Goal: Browse casually: Explore the website without a specific task or goal

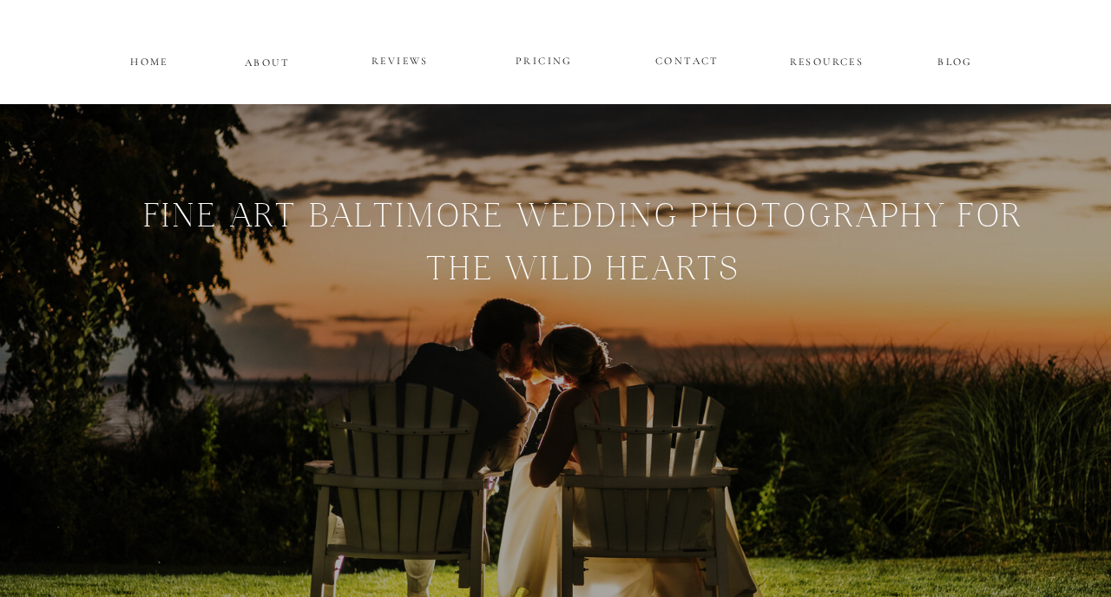
click at [557, 58] on p "PRICING" at bounding box center [544, 61] width 104 height 21
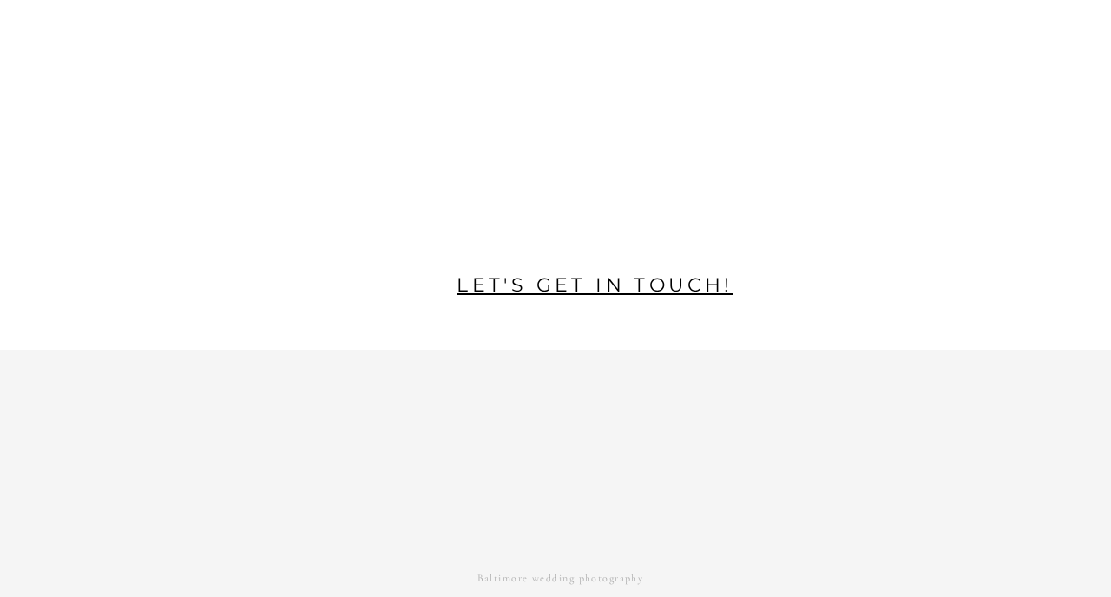
scroll to position [3821, 0]
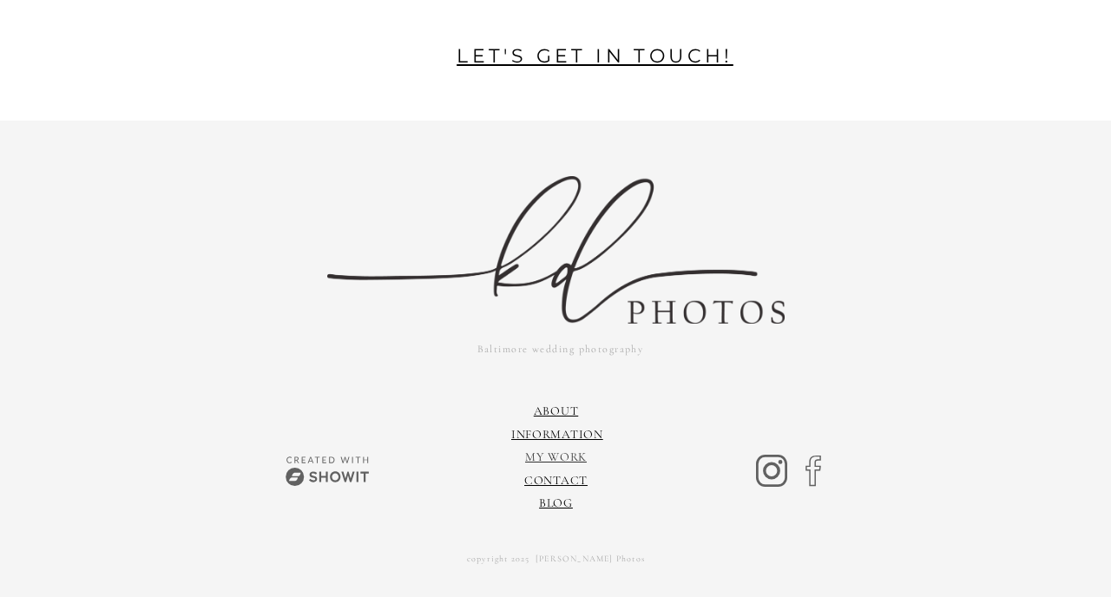
click at [555, 456] on link "My Work" at bounding box center [556, 456] width 62 height 15
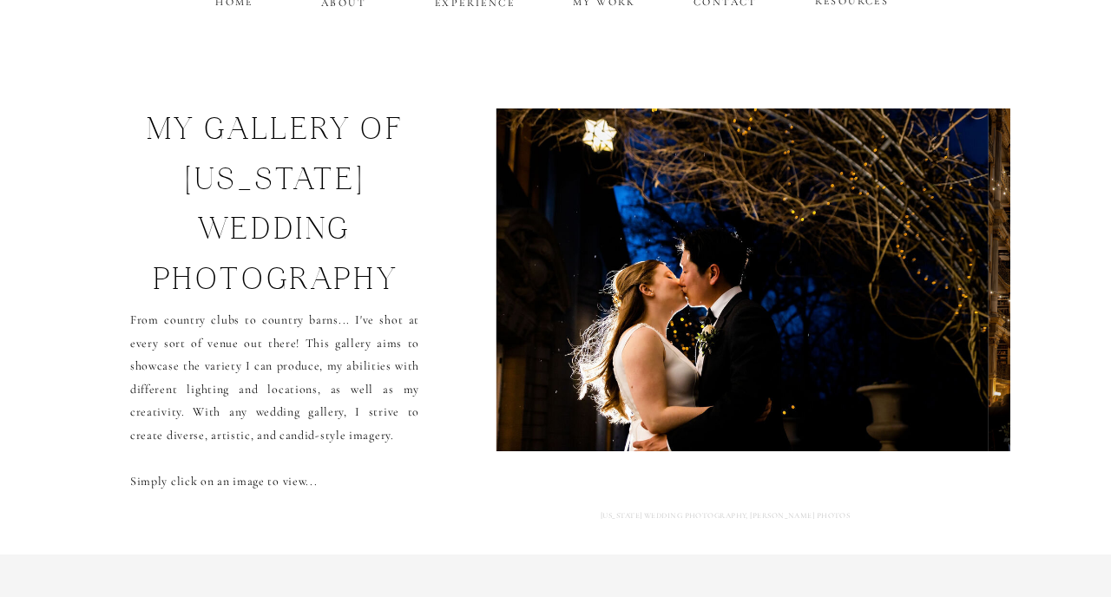
scroll to position [54, 0]
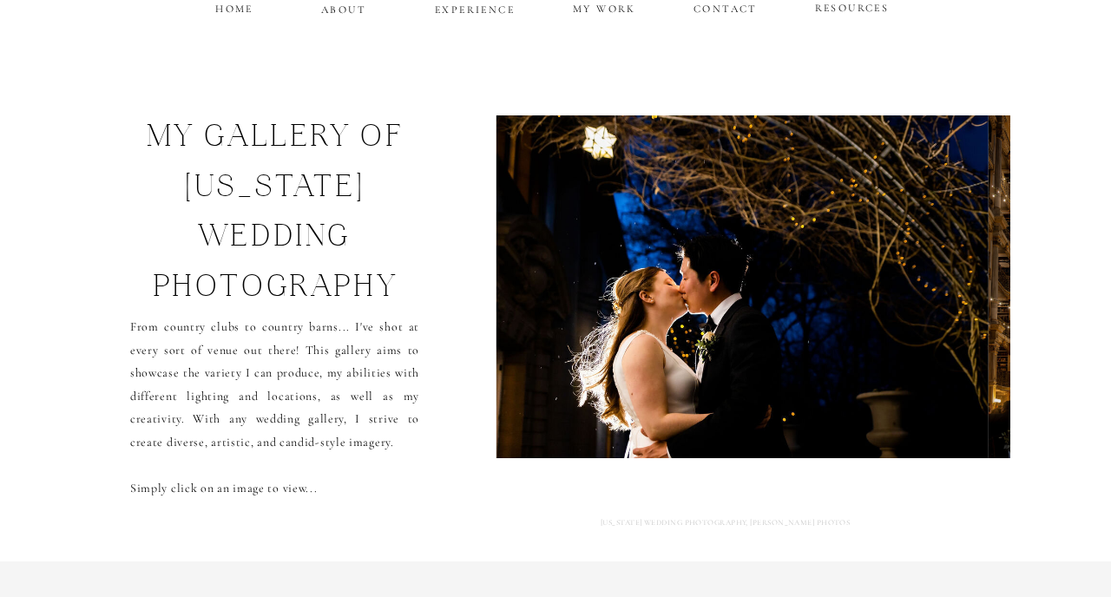
click at [694, 351] on img at bounding box center [742, 286] width 492 height 343
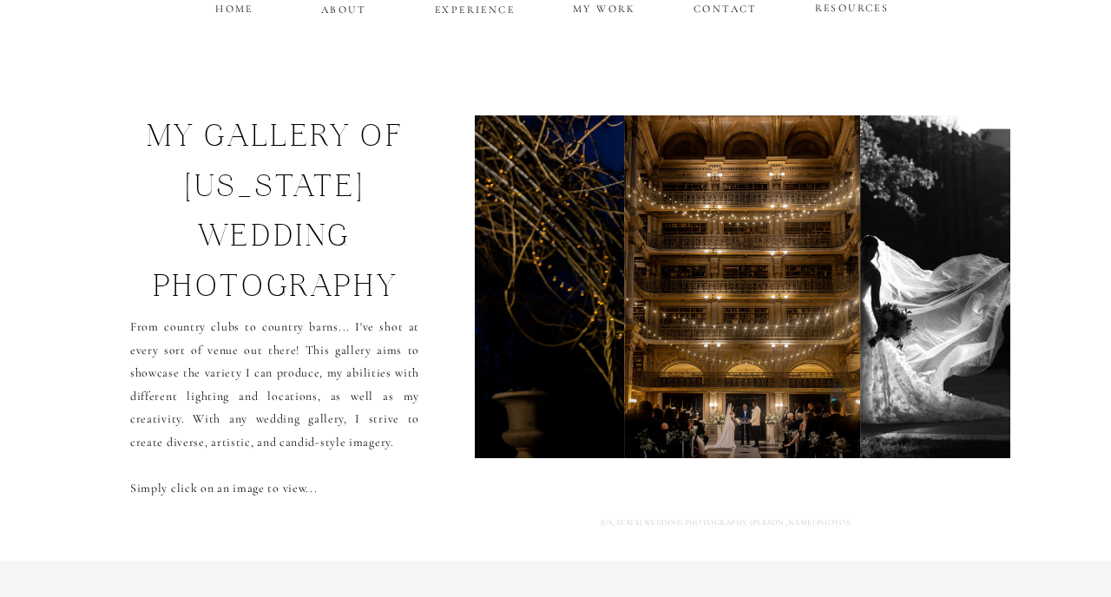
click at [771, 331] on img at bounding box center [742, 286] width 236 height 343
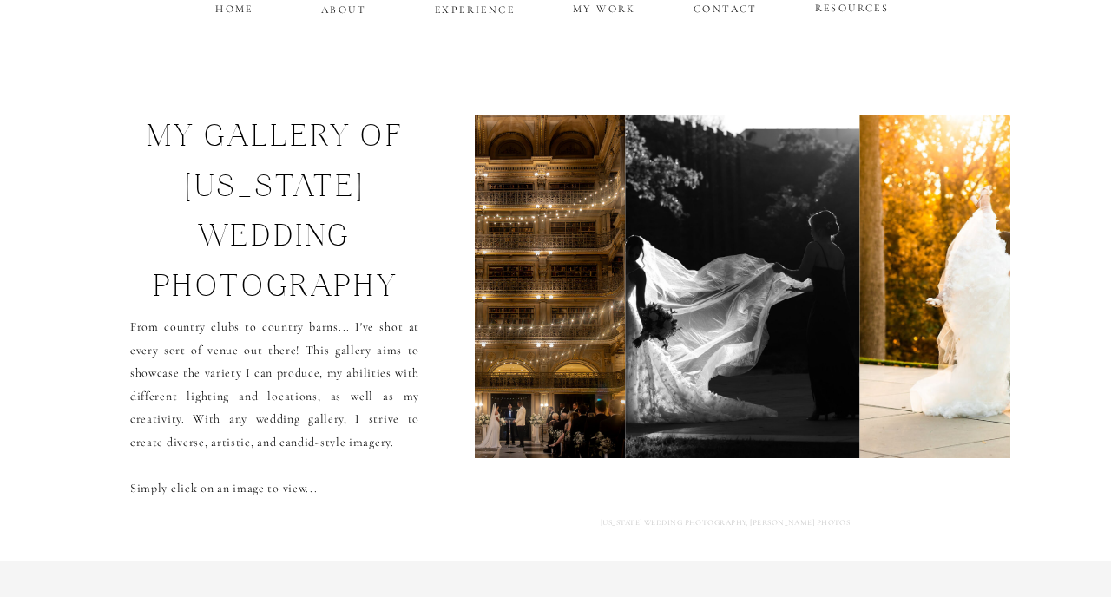
click at [874, 315] on img at bounding box center [986, 286] width 255 height 343
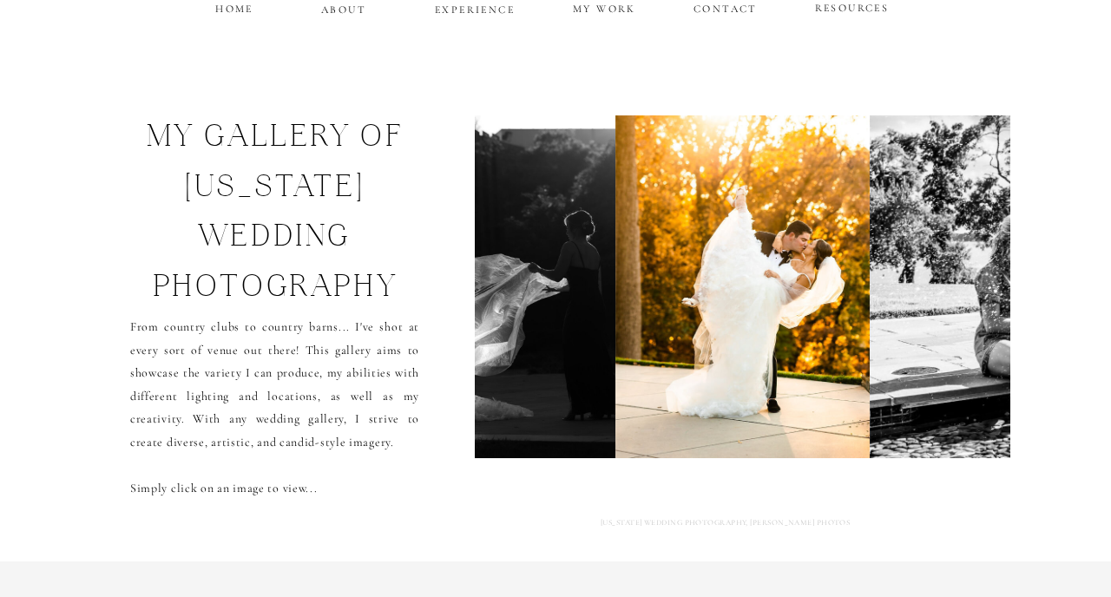
click at [874, 315] on img at bounding box center [1121, 286] width 505 height 343
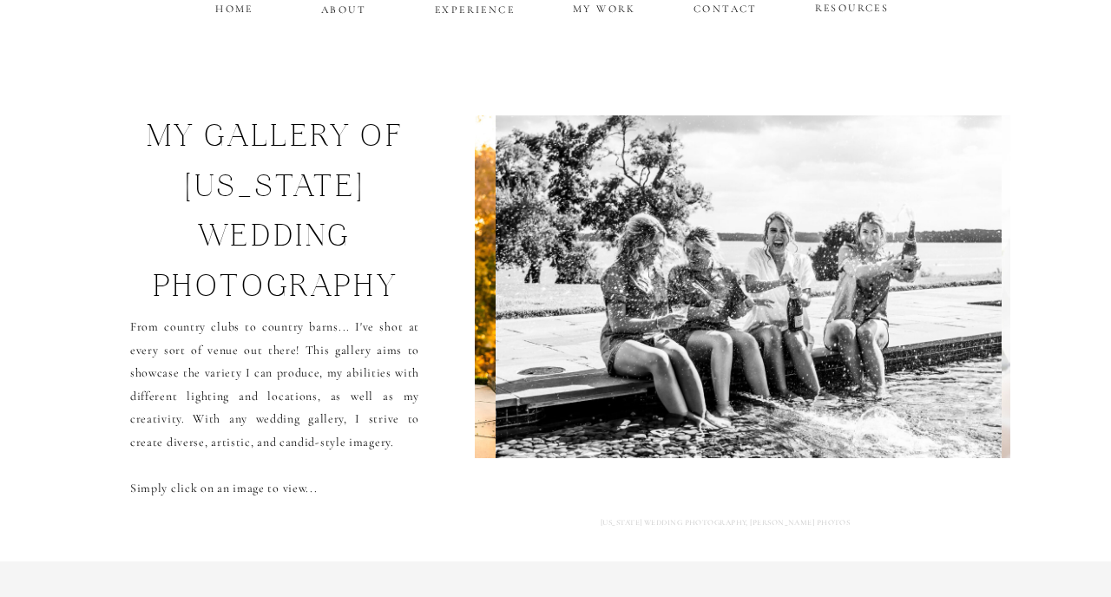
click at [874, 315] on img at bounding box center [747, 286] width 505 height 343
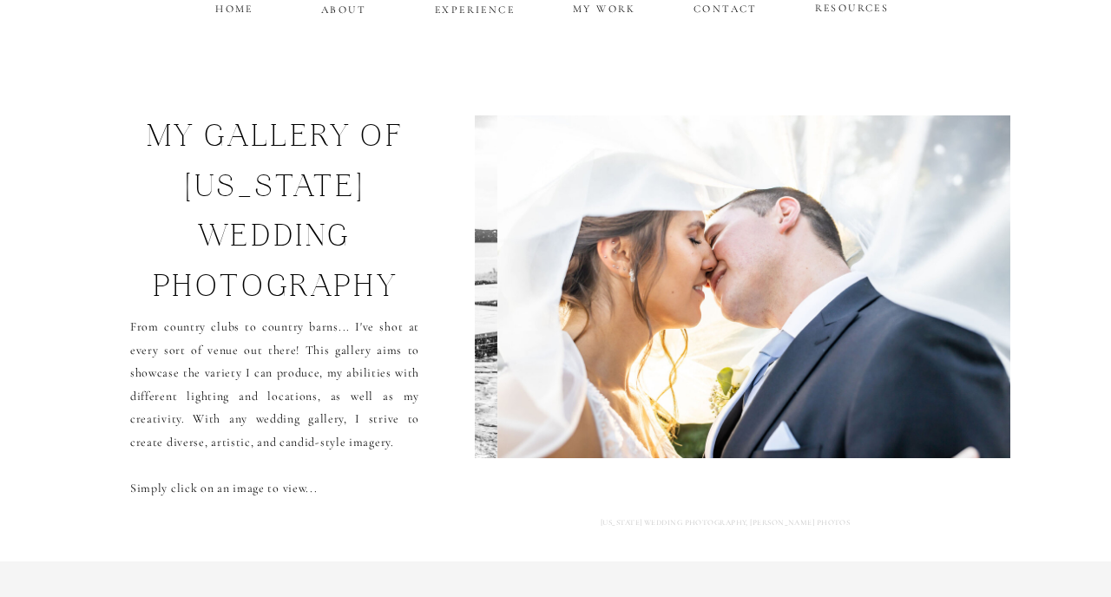
click at [874, 315] on img at bounding box center [754, 286] width 515 height 343
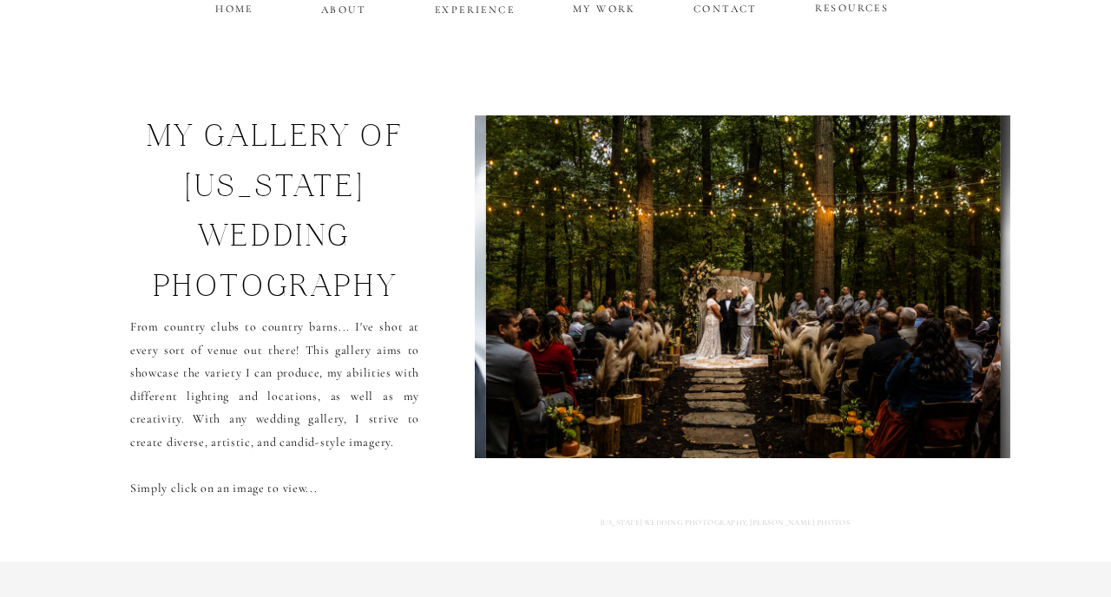
click at [874, 315] on img at bounding box center [743, 286] width 515 height 343
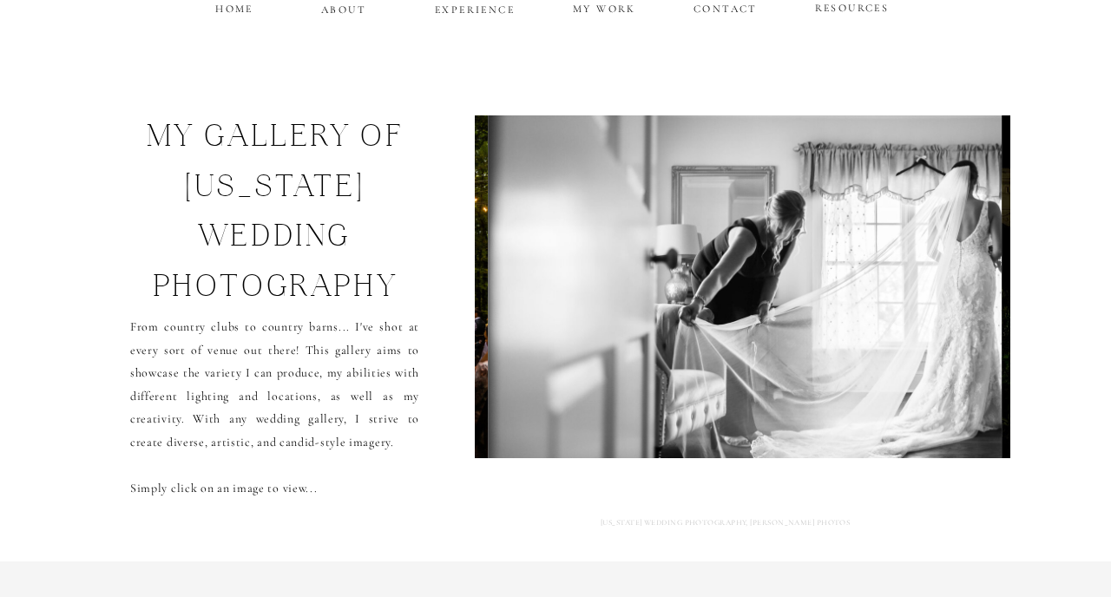
click at [874, 315] on img at bounding box center [745, 286] width 515 height 343
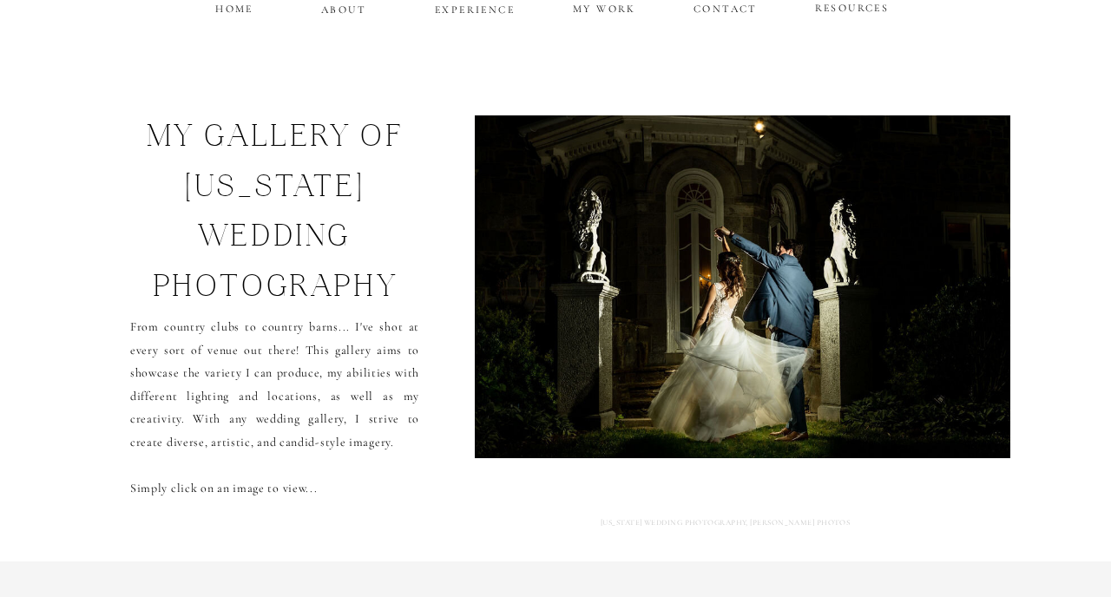
click at [874, 315] on img at bounding box center [743, 286] width 576 height 343
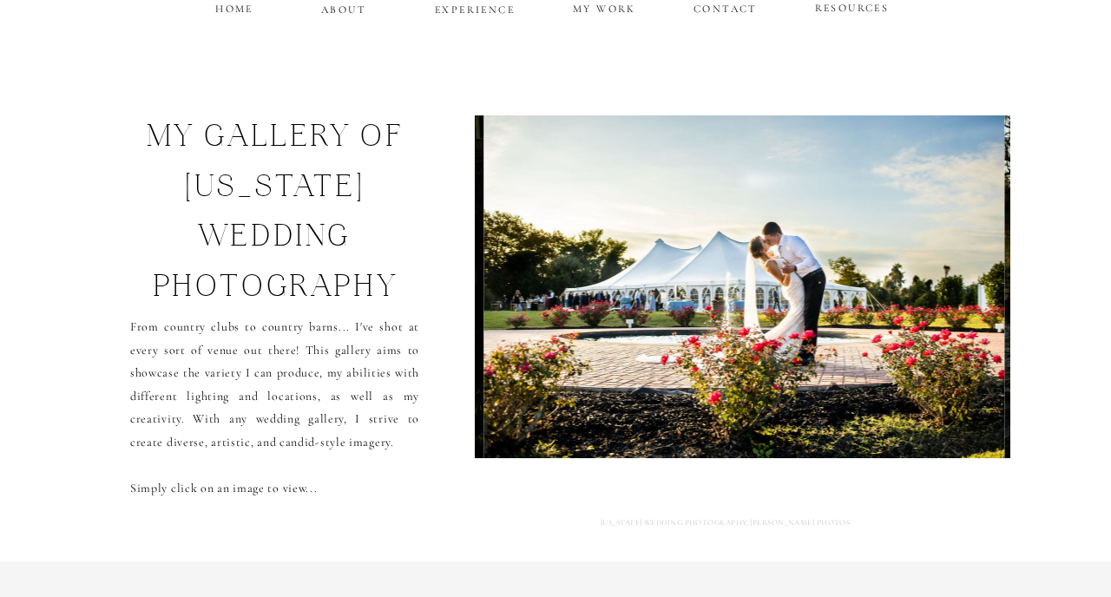
click at [874, 315] on img at bounding box center [744, 286] width 521 height 343
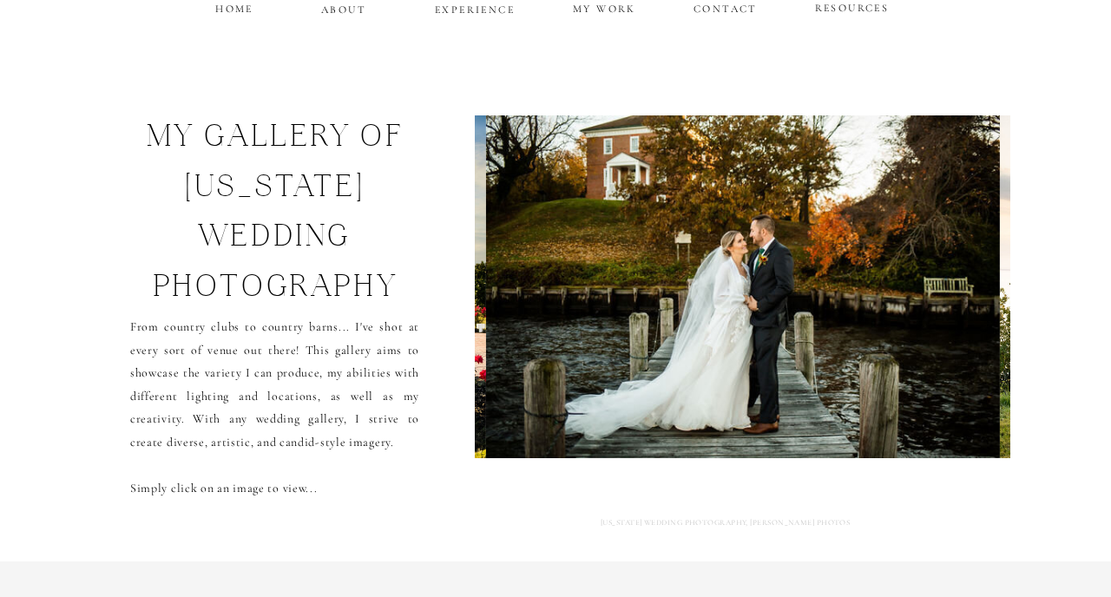
click at [874, 315] on img at bounding box center [743, 286] width 514 height 343
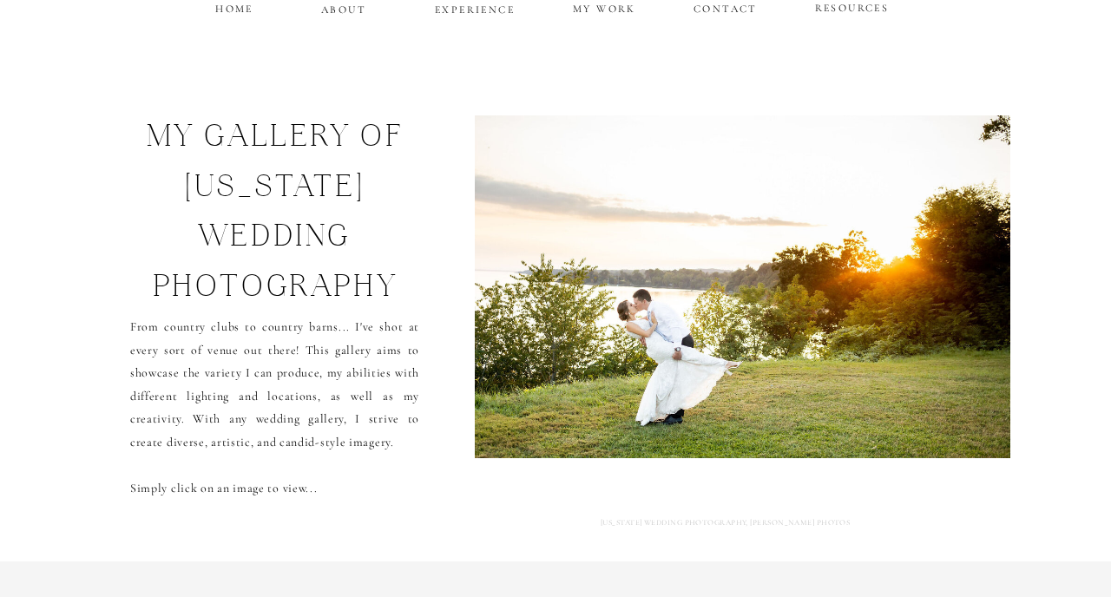
click at [874, 315] on img at bounding box center [743, 286] width 556 height 343
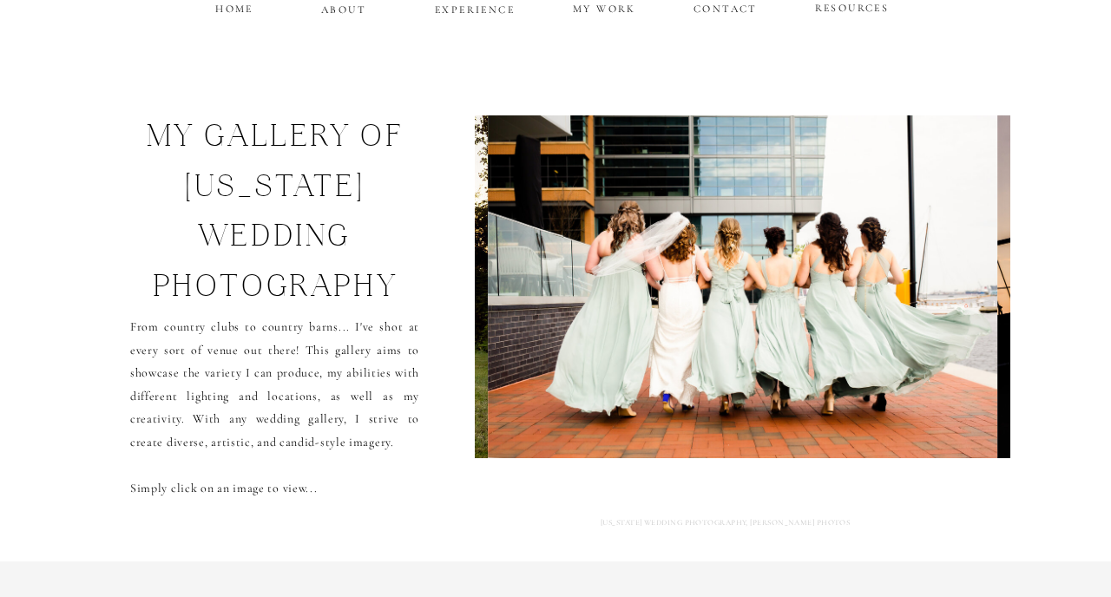
click at [874, 316] on img at bounding box center [742, 286] width 509 height 343
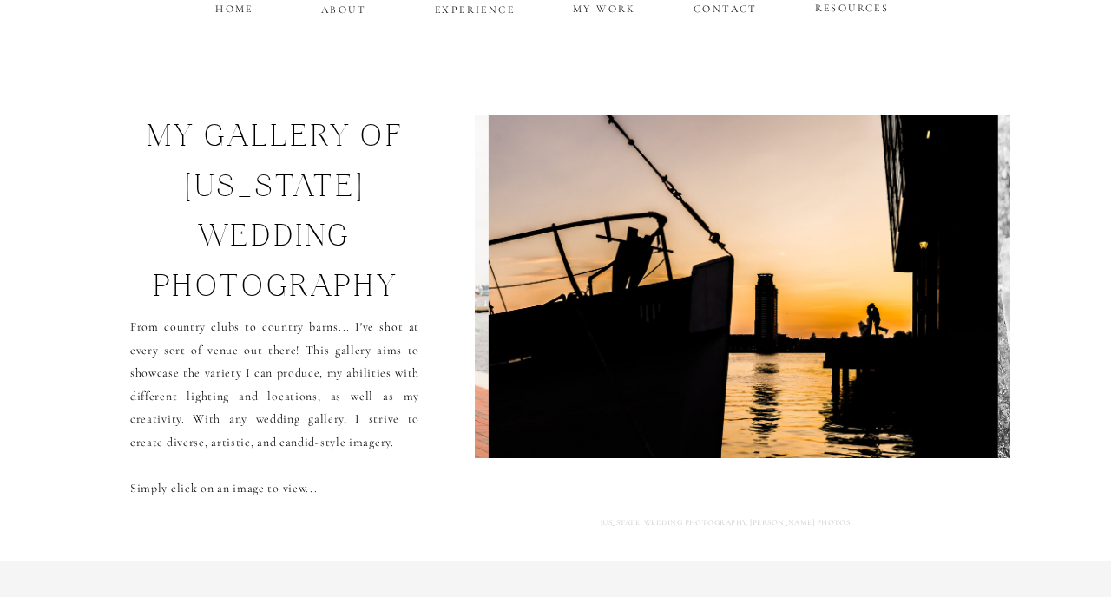
click at [874, 316] on img at bounding box center [743, 286] width 509 height 343
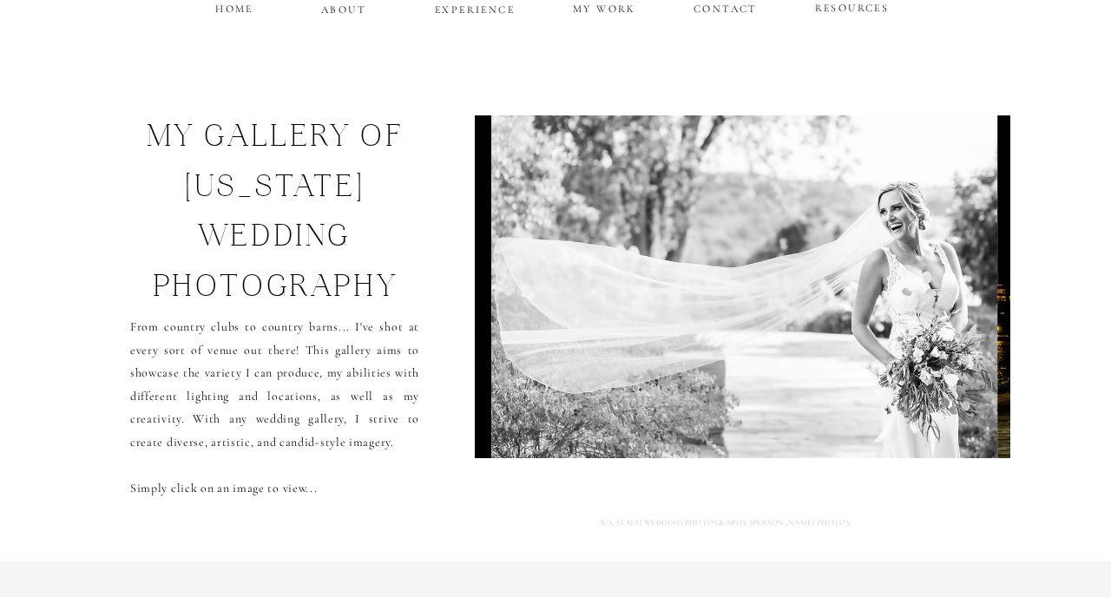
click at [874, 316] on img at bounding box center [745, 286] width 506 height 343
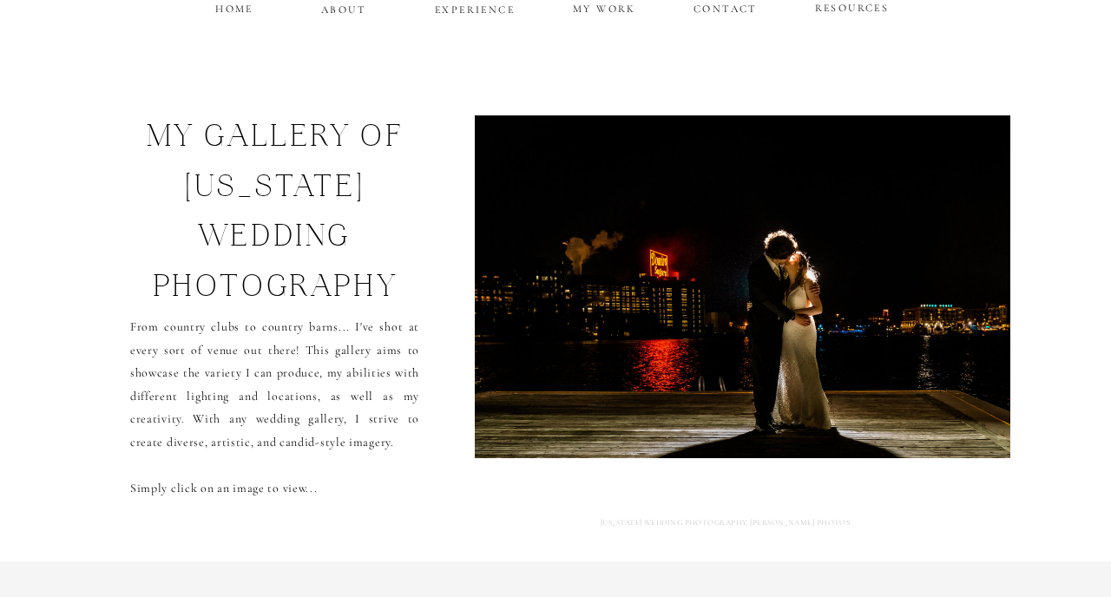
click at [874, 317] on img at bounding box center [745, 286] width 552 height 343
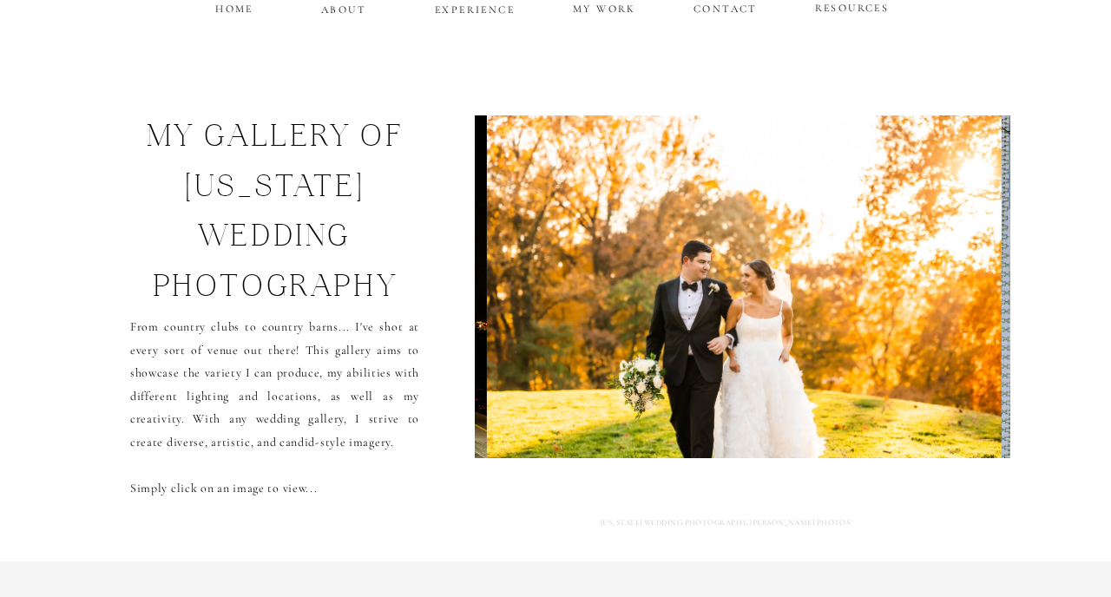
click at [874, 317] on img at bounding box center [744, 286] width 515 height 343
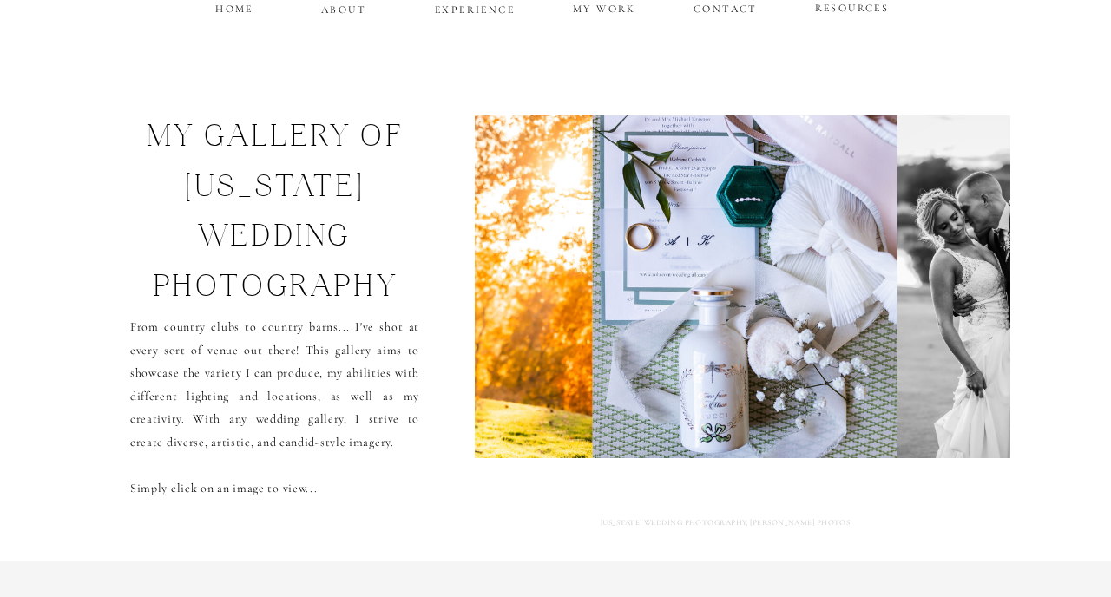
click at [874, 317] on img at bounding box center [745, 286] width 305 height 343
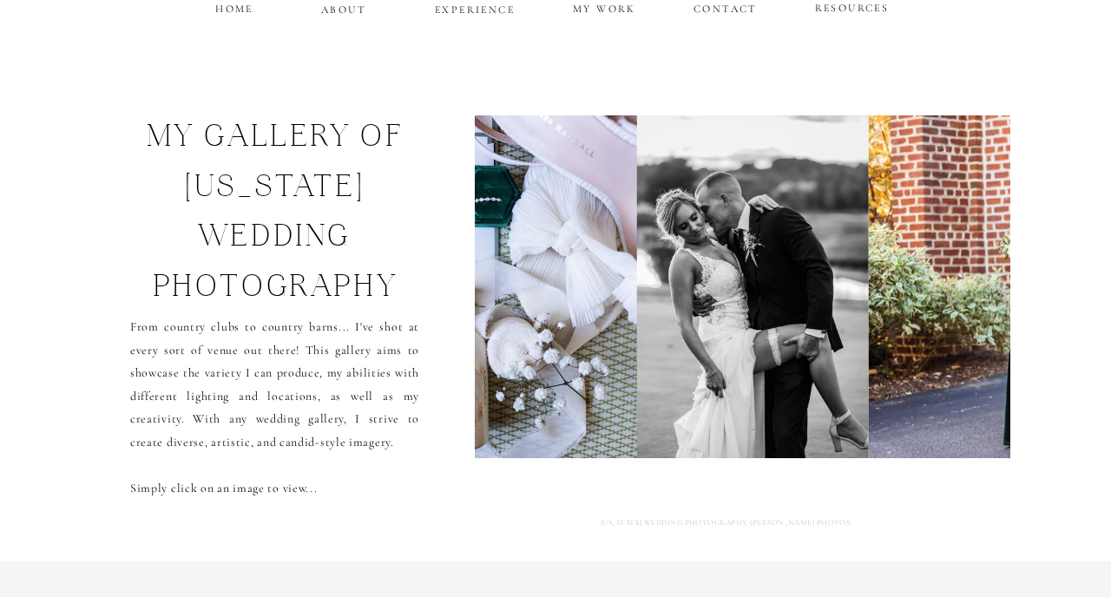
click at [874, 317] on img at bounding box center [1132, 286] width 528 height 343
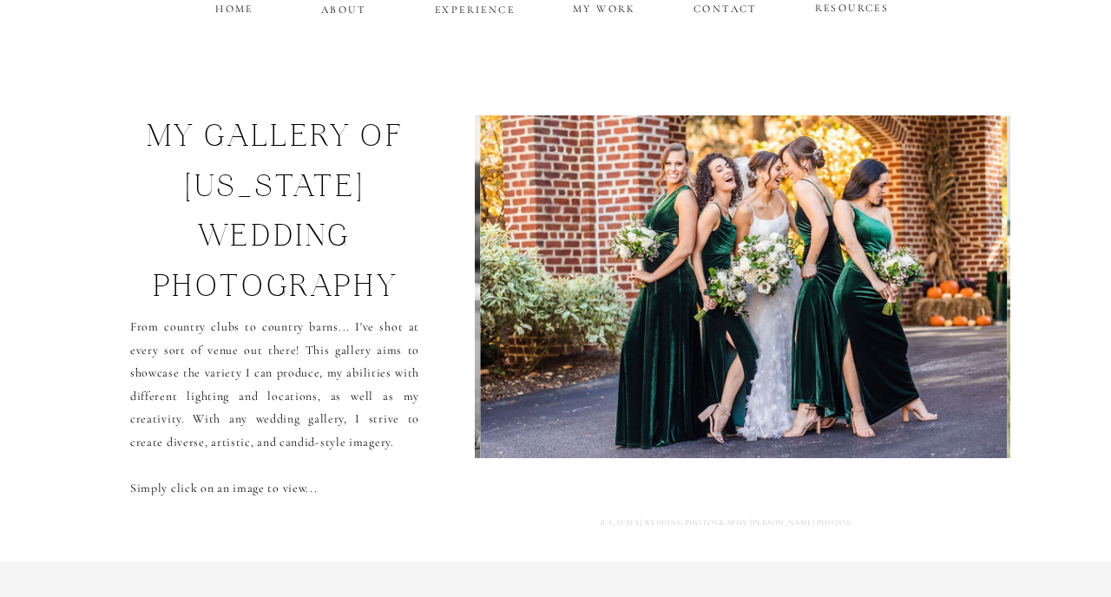
click at [874, 317] on img at bounding box center [744, 286] width 528 height 343
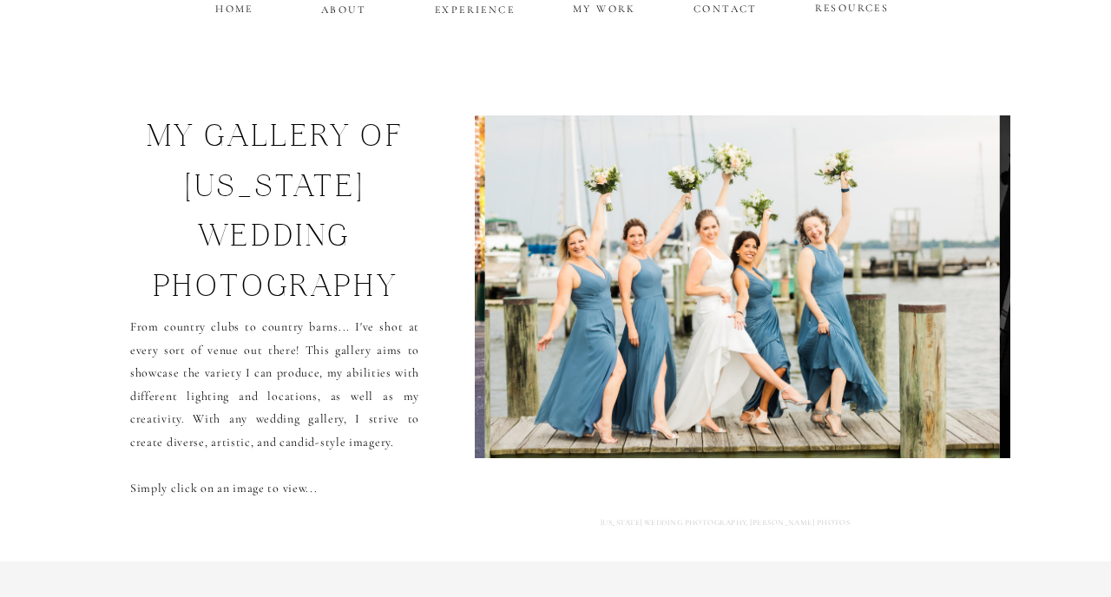
click at [874, 317] on img at bounding box center [742, 286] width 515 height 343
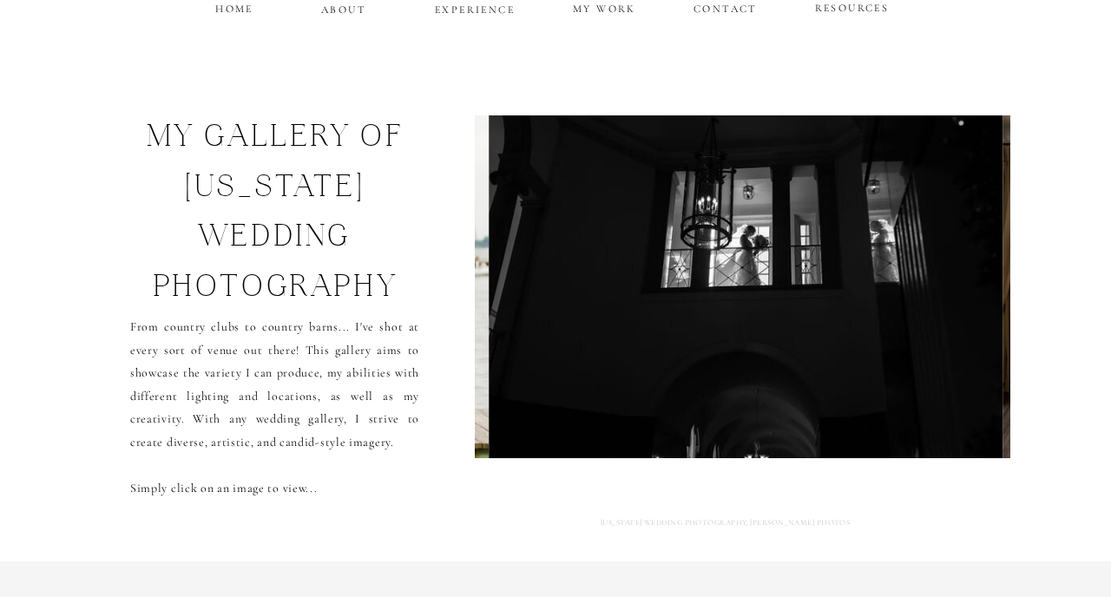
click at [874, 317] on img at bounding box center [746, 286] width 514 height 343
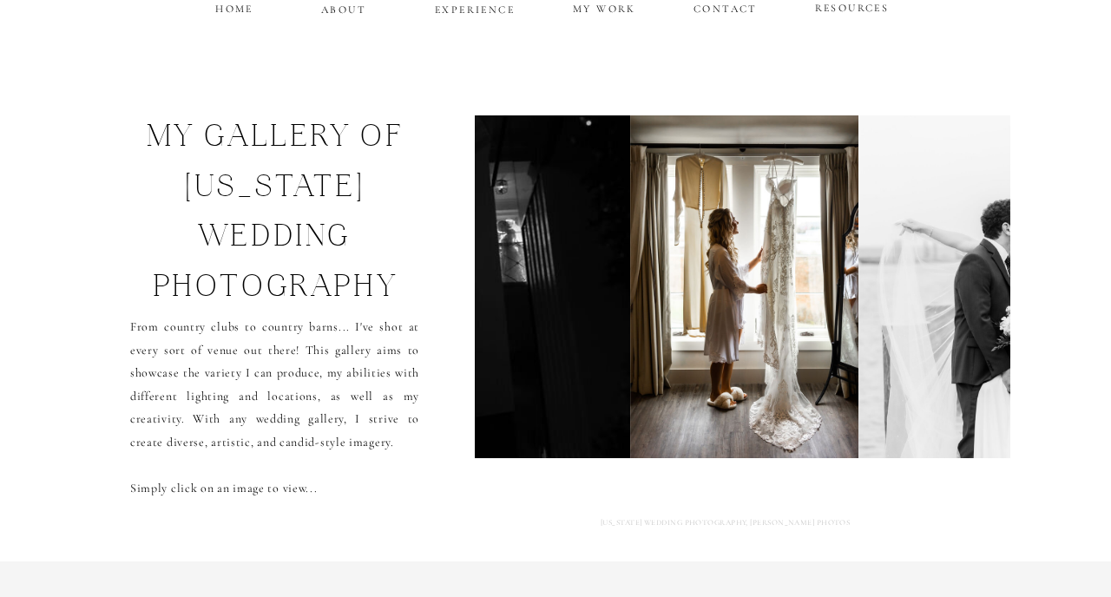
click at [874, 317] on img at bounding box center [980, 286] width 244 height 343
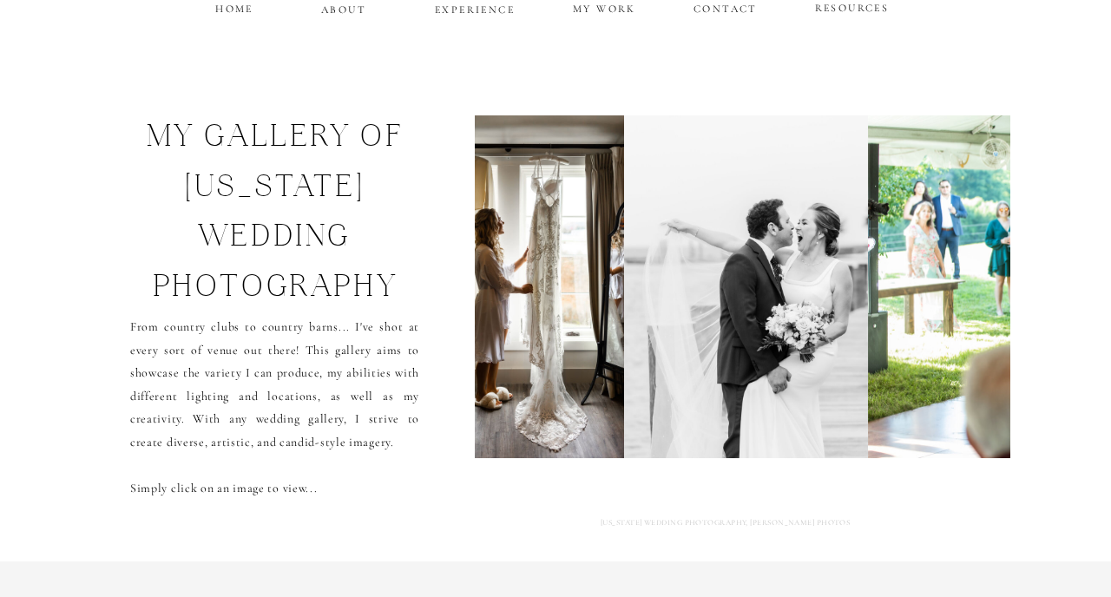
click at [874, 317] on img at bounding box center [1125, 286] width 515 height 343
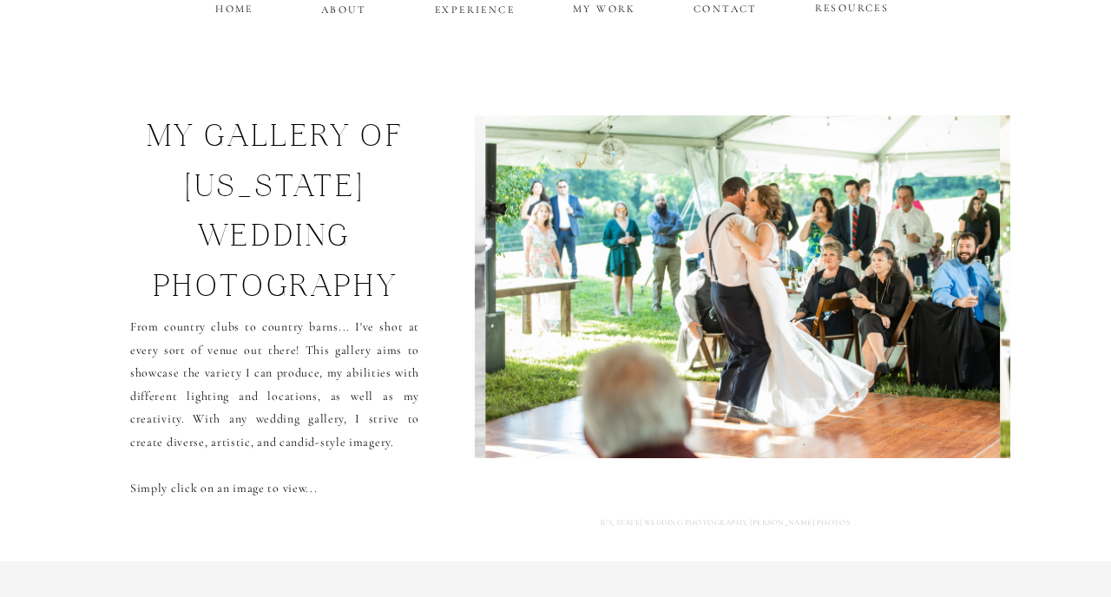
click at [874, 317] on img at bounding box center [743, 286] width 515 height 343
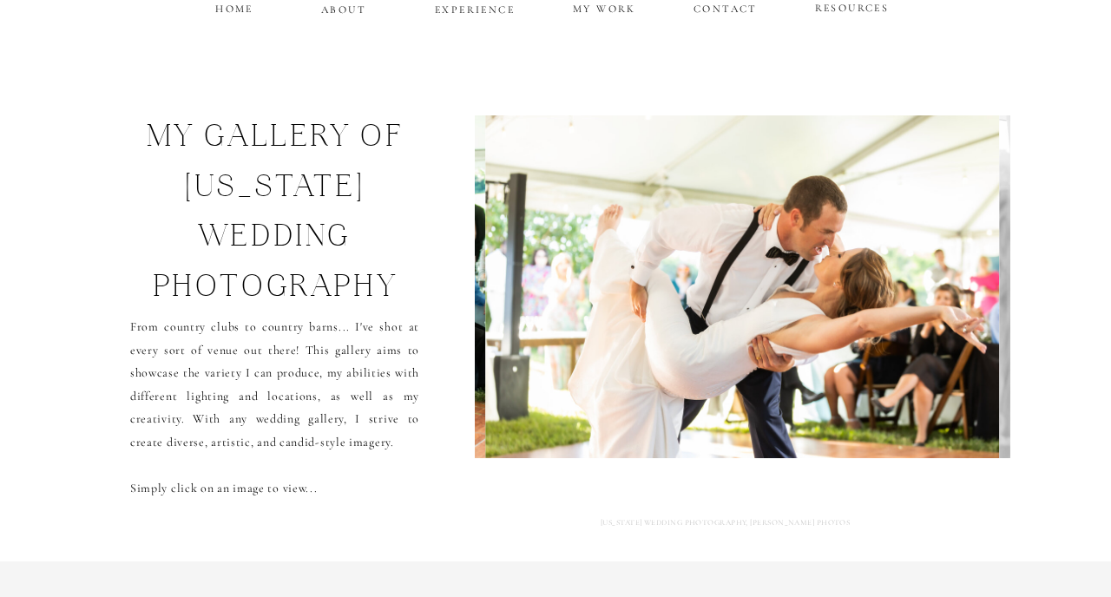
click at [874, 317] on img at bounding box center [742, 286] width 515 height 343
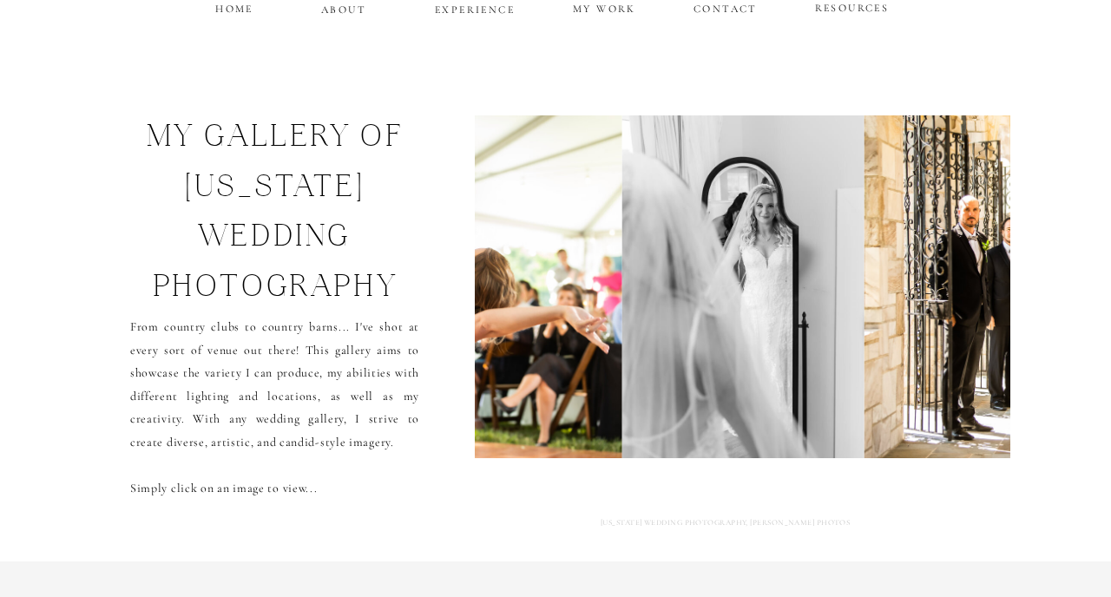
click at [874, 317] on img at bounding box center [1121, 286] width 514 height 343
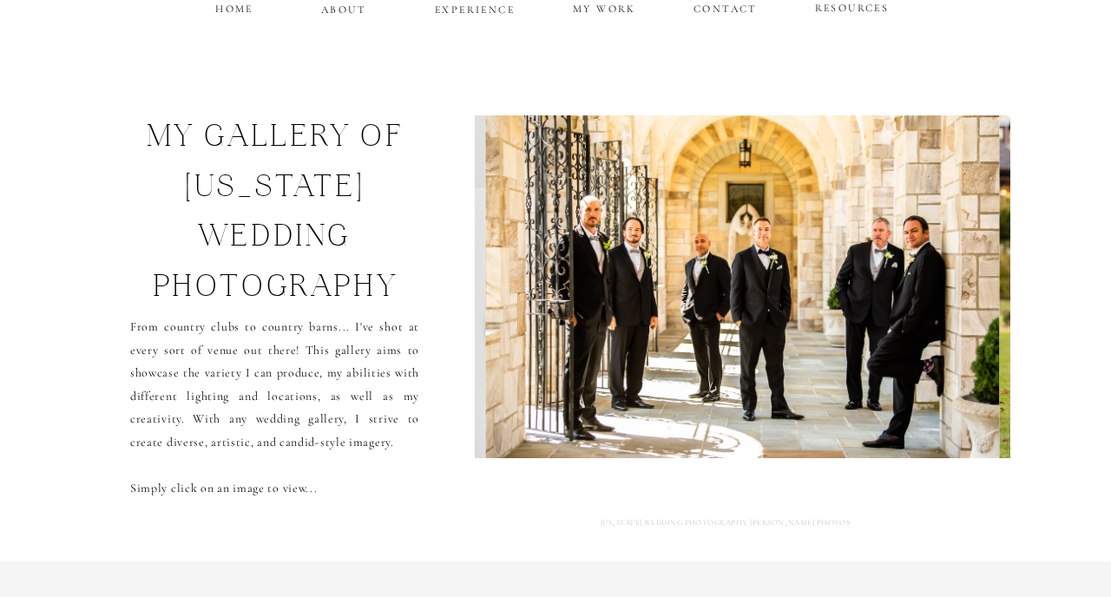
click at [874, 317] on img at bounding box center [743, 286] width 514 height 343
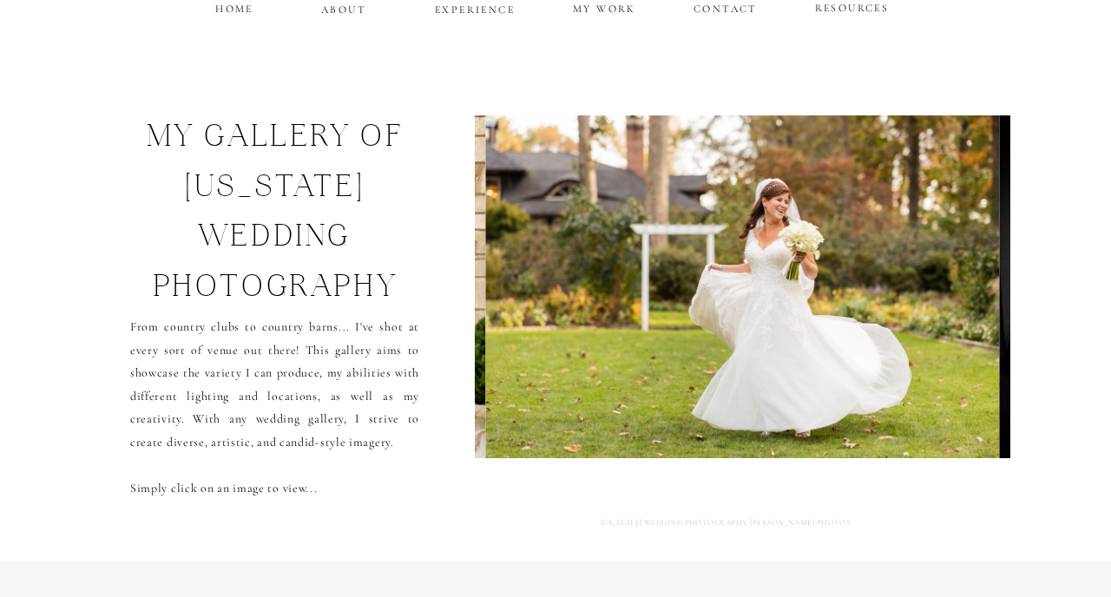
click at [874, 317] on img at bounding box center [742, 286] width 515 height 343
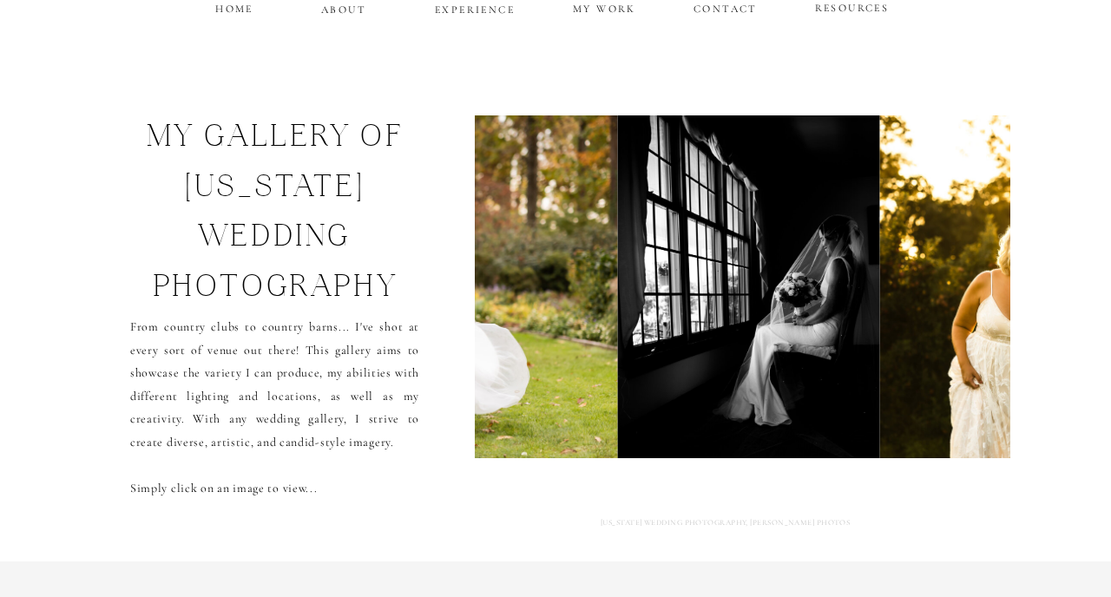
click at [874, 317] on img at bounding box center [748, 286] width 261 height 343
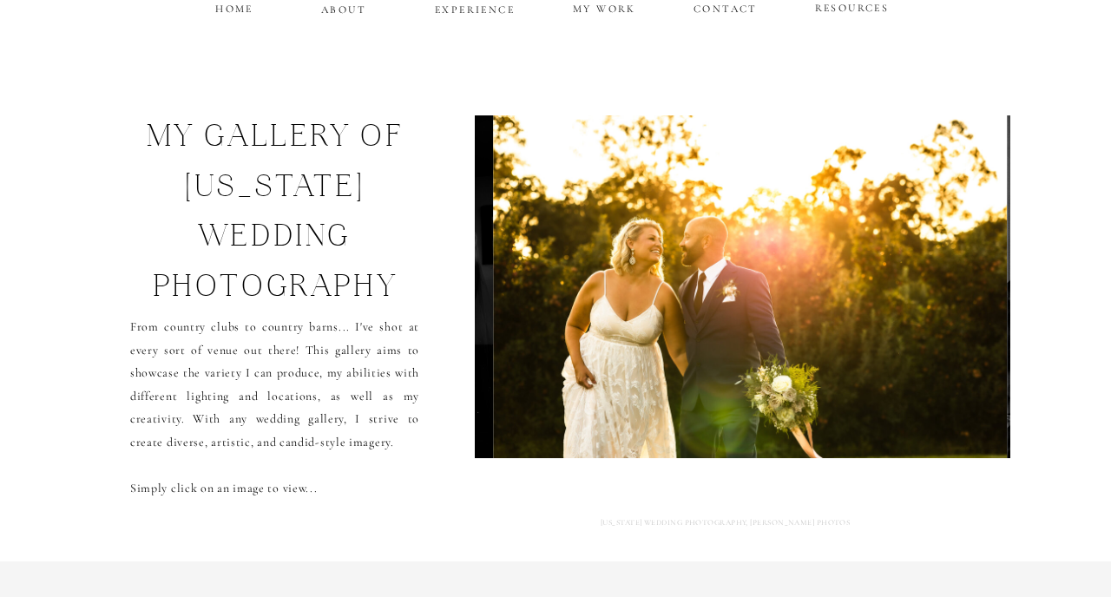
click at [874, 317] on img at bounding box center [750, 286] width 515 height 343
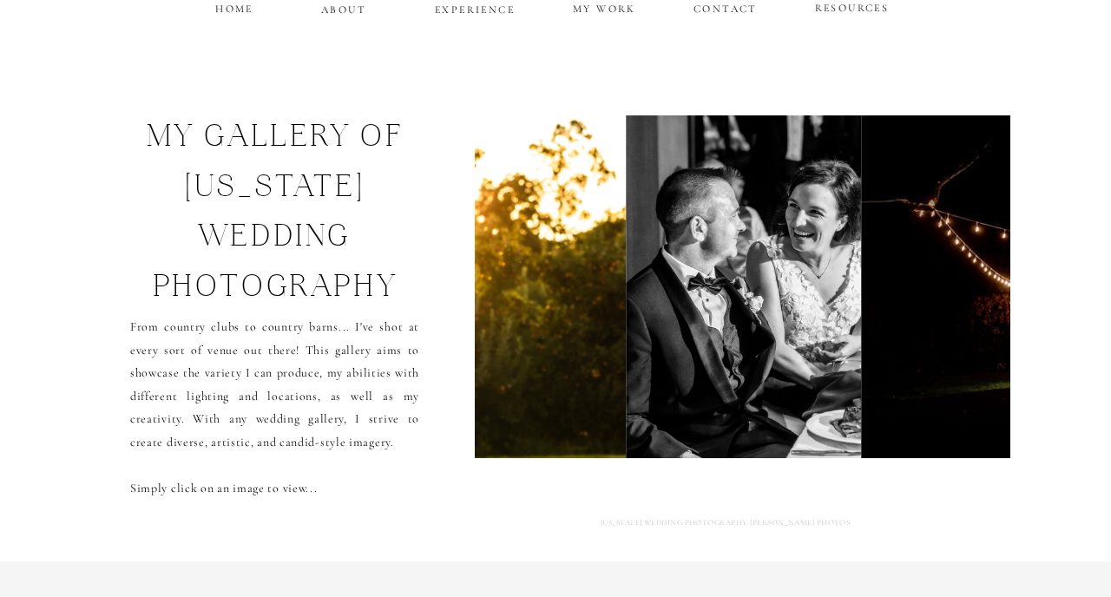
click at [791, 336] on img at bounding box center [743, 286] width 235 height 343
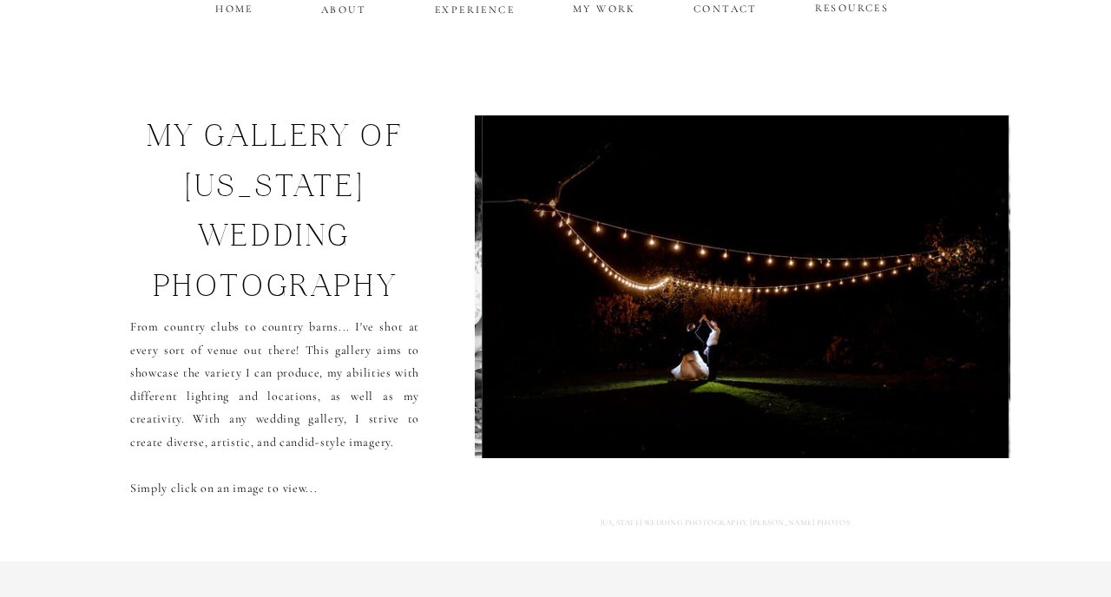
click at [709, 335] on img at bounding box center [745, 286] width 526 height 343
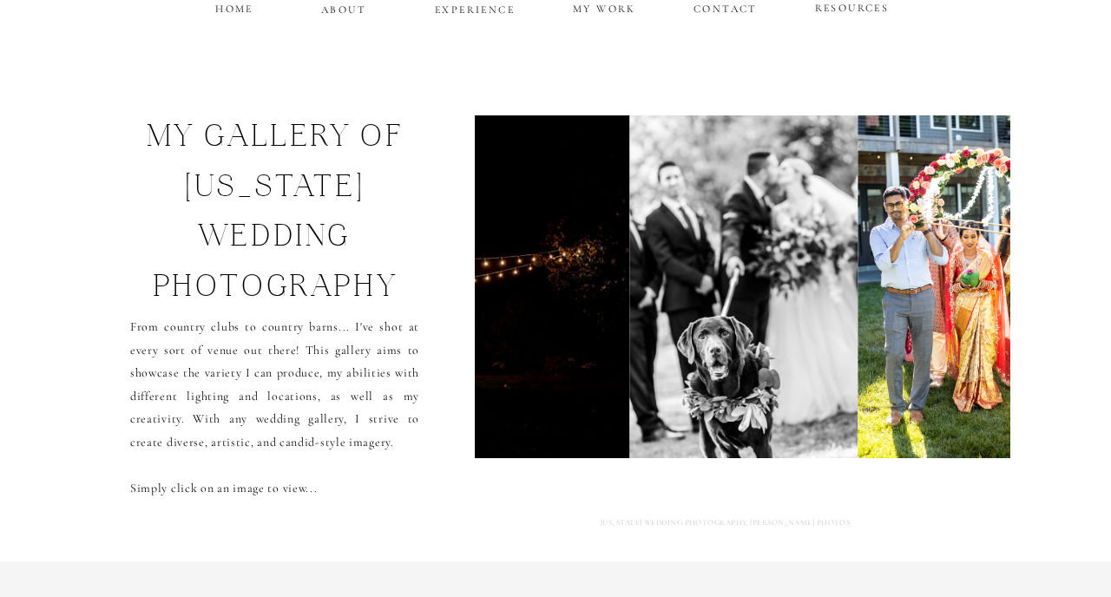
click at [623, 332] on img at bounding box center [366, 286] width 526 height 343
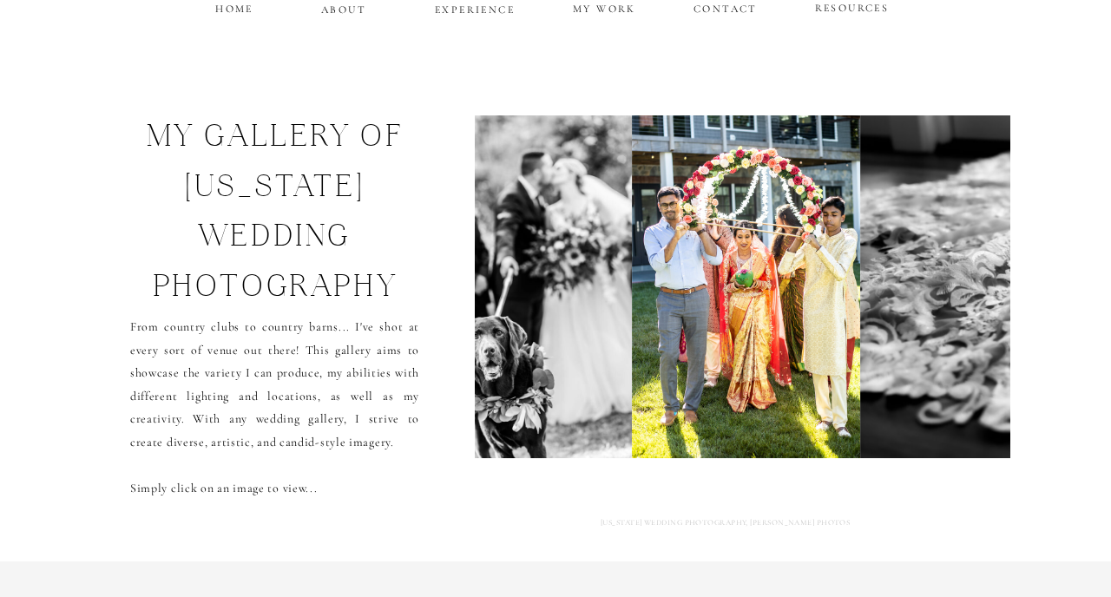
click at [623, 334] on img at bounding box center [517, 286] width 228 height 343
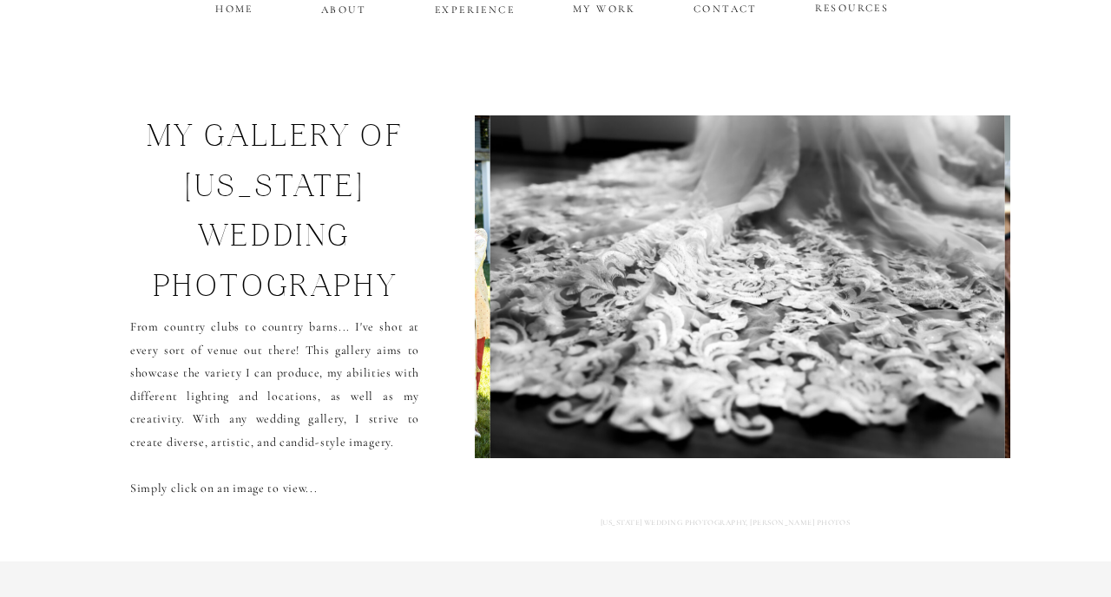
click at [623, 335] on img at bounding box center [747, 286] width 515 height 343
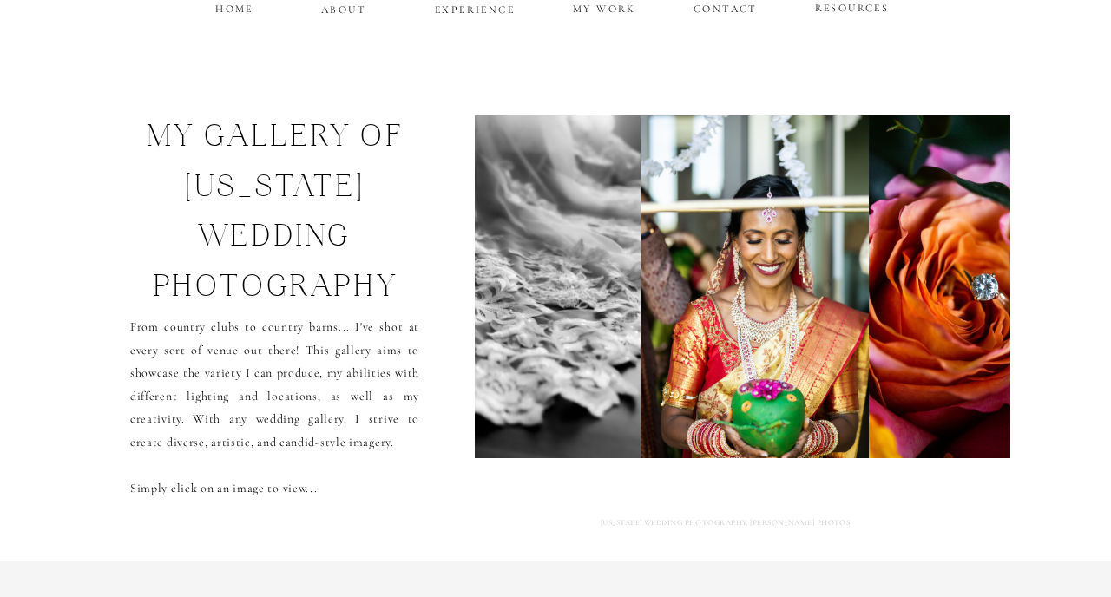
click at [623, 335] on img at bounding box center [383, 286] width 515 height 343
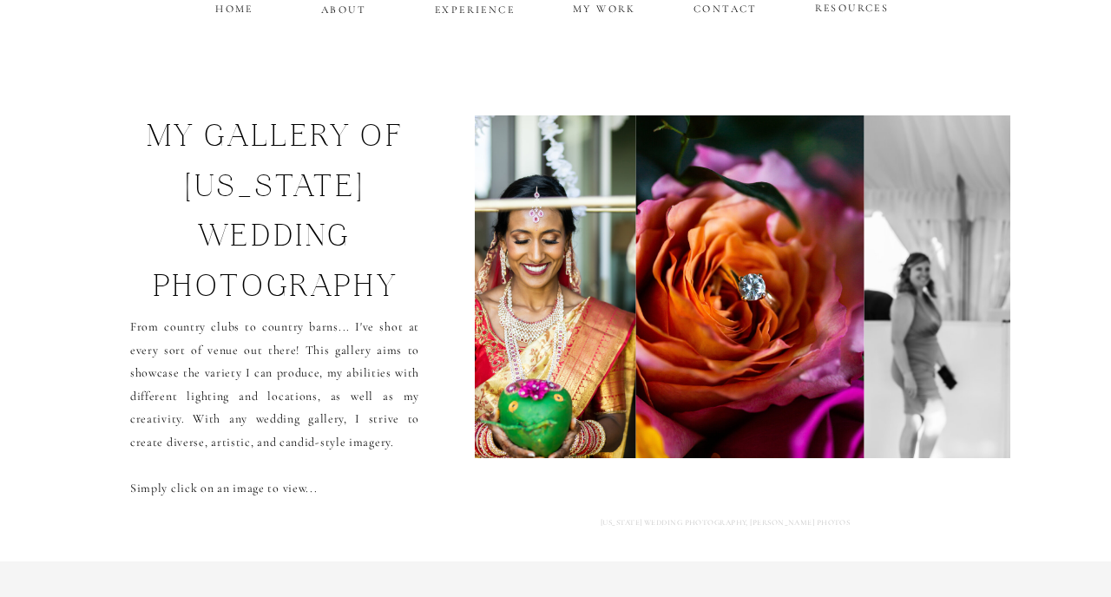
click at [623, 335] on img at bounding box center [521, 286] width 228 height 343
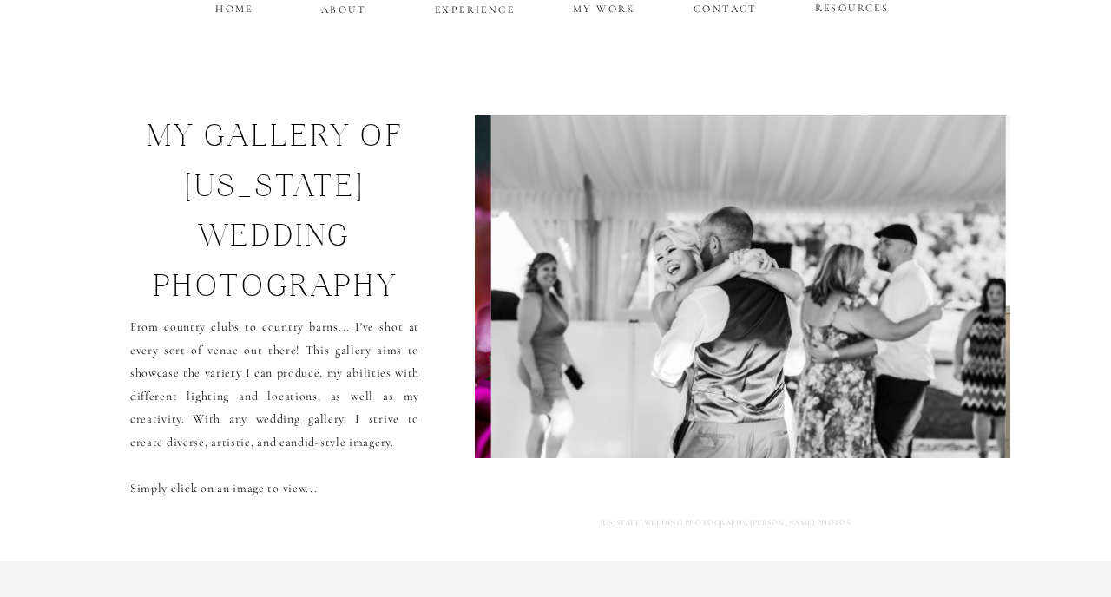
click at [623, 335] on img at bounding box center [748, 286] width 515 height 343
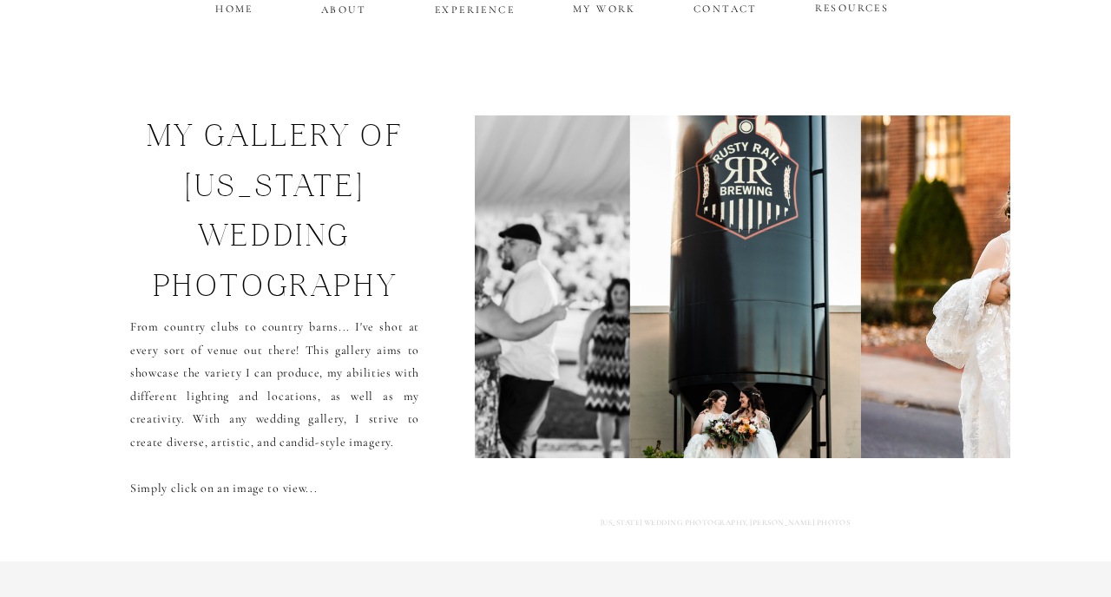
click at [623, 335] on img at bounding box center [372, 286] width 515 height 343
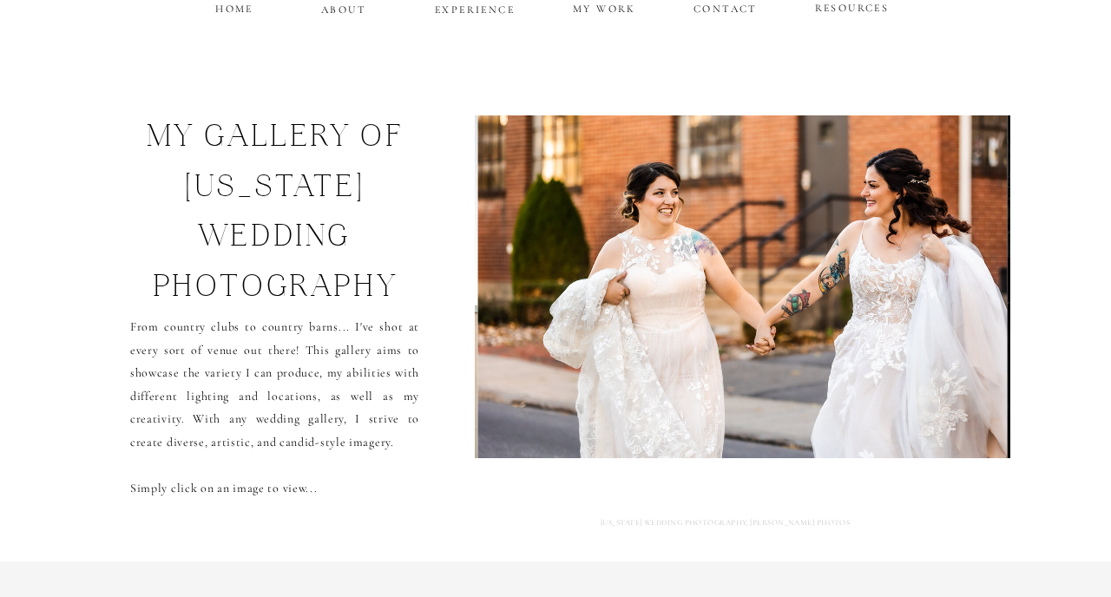
click at [623, 335] on img at bounding box center [742, 286] width 529 height 343
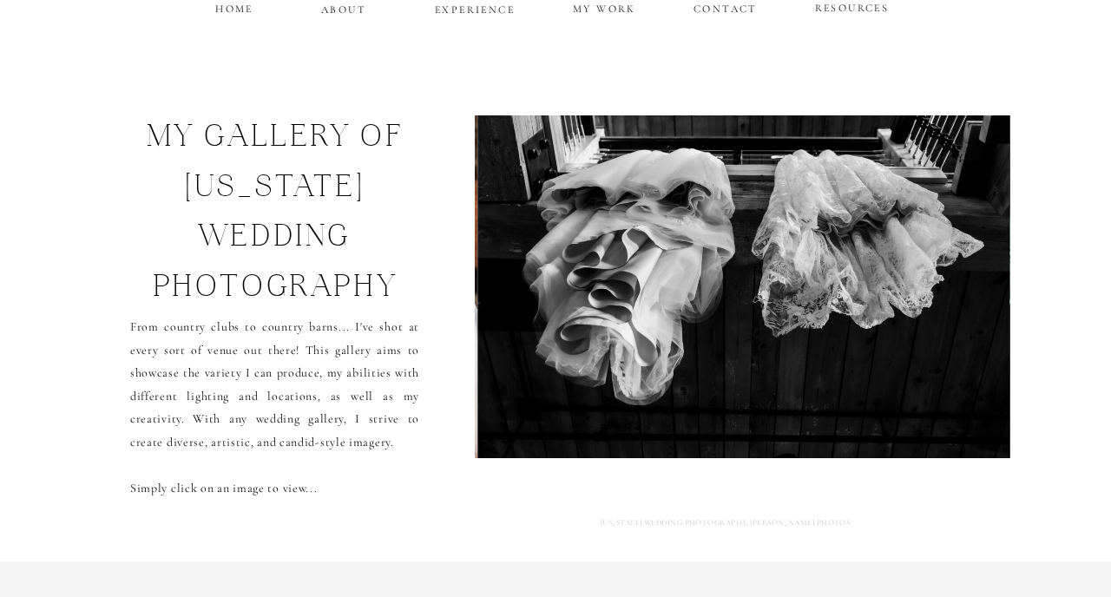
click at [623, 336] on img at bounding box center [743, 286] width 532 height 343
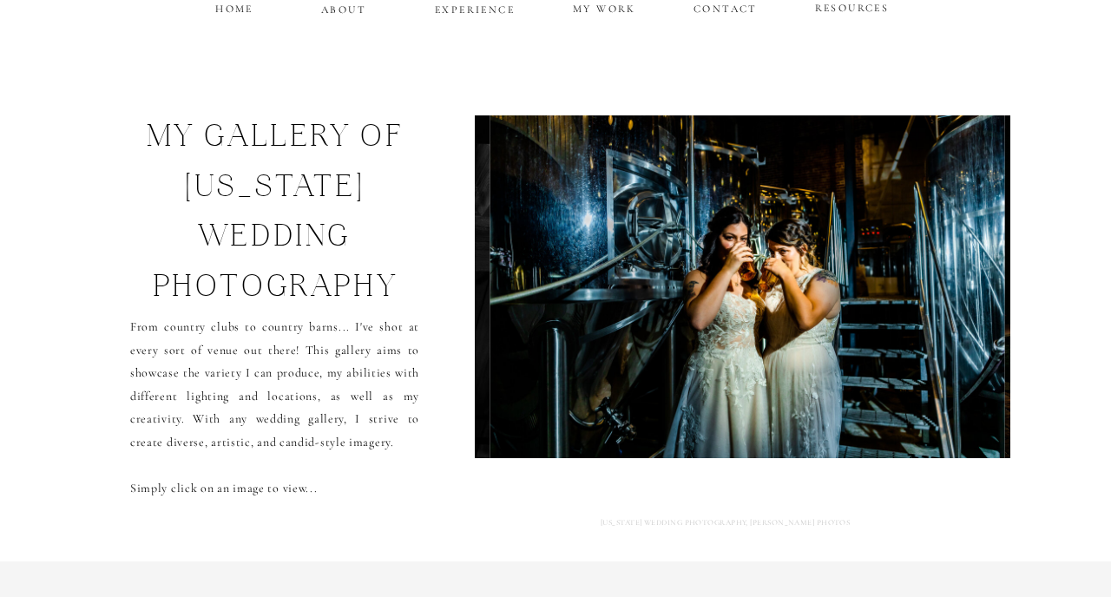
click at [623, 336] on img at bounding box center [747, 286] width 515 height 343
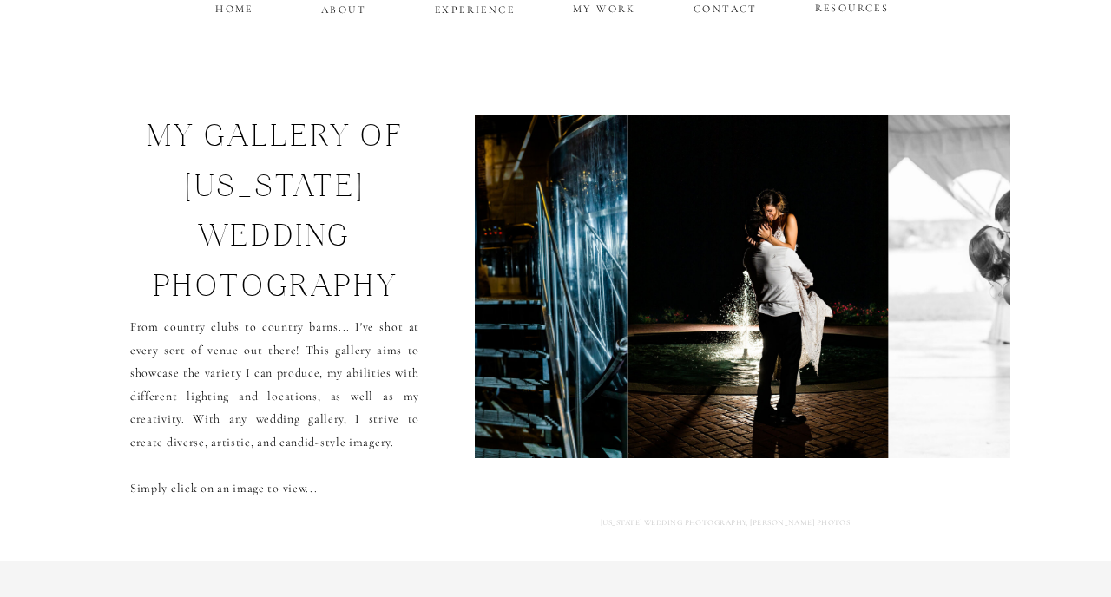
click at [627, 336] on img at bounding box center [757, 286] width 261 height 343
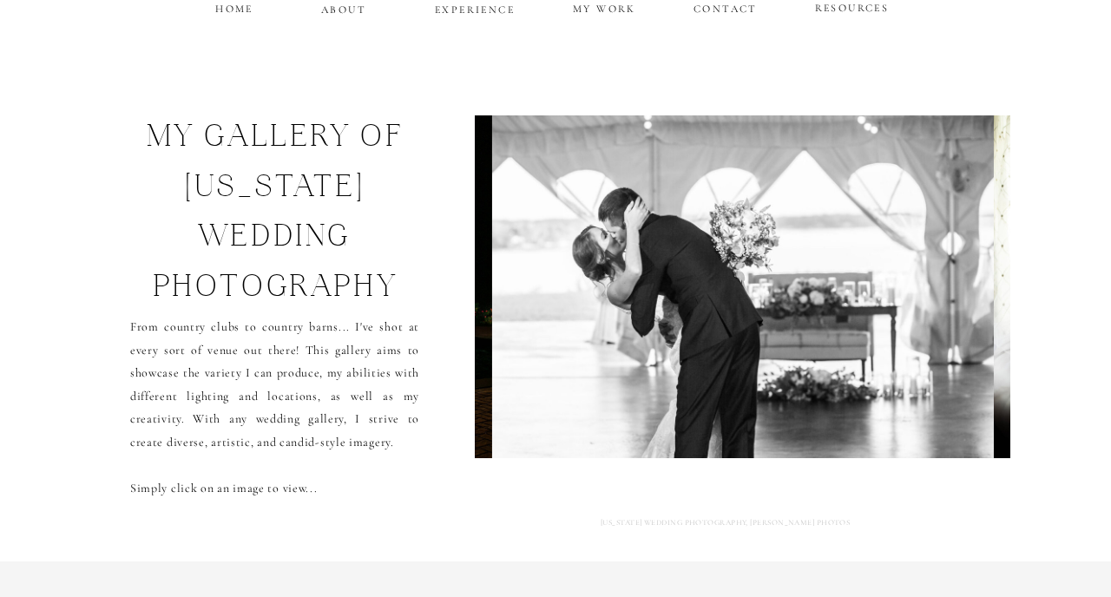
scroll to position [0, 0]
